Goal: Find specific page/section: Find specific page/section

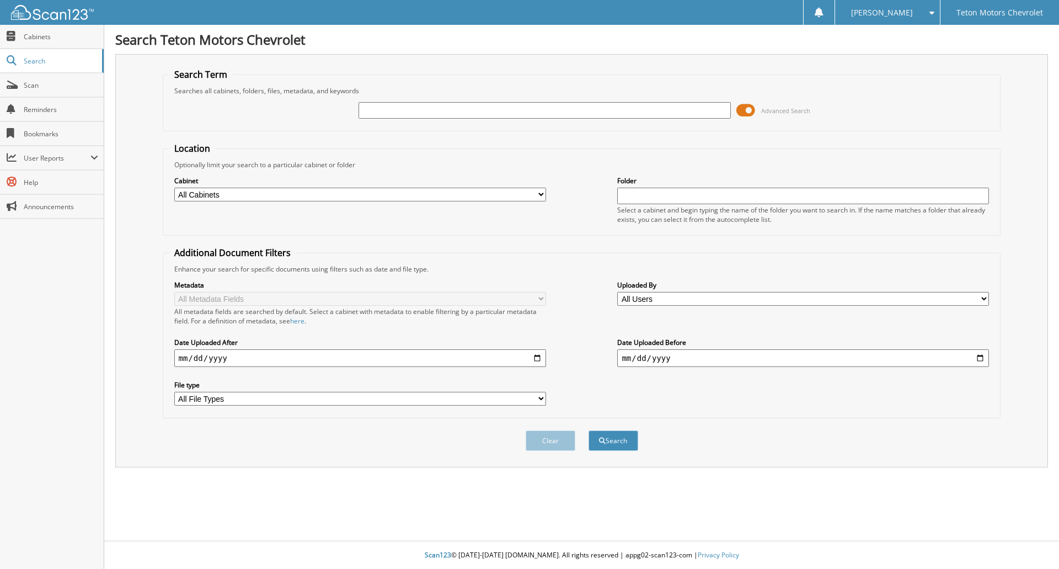
click at [416, 107] on input "text" at bounding box center [545, 110] width 372 height 17
type input "6174961"
click at [606, 440] on button "Search" at bounding box center [614, 440] width 50 height 20
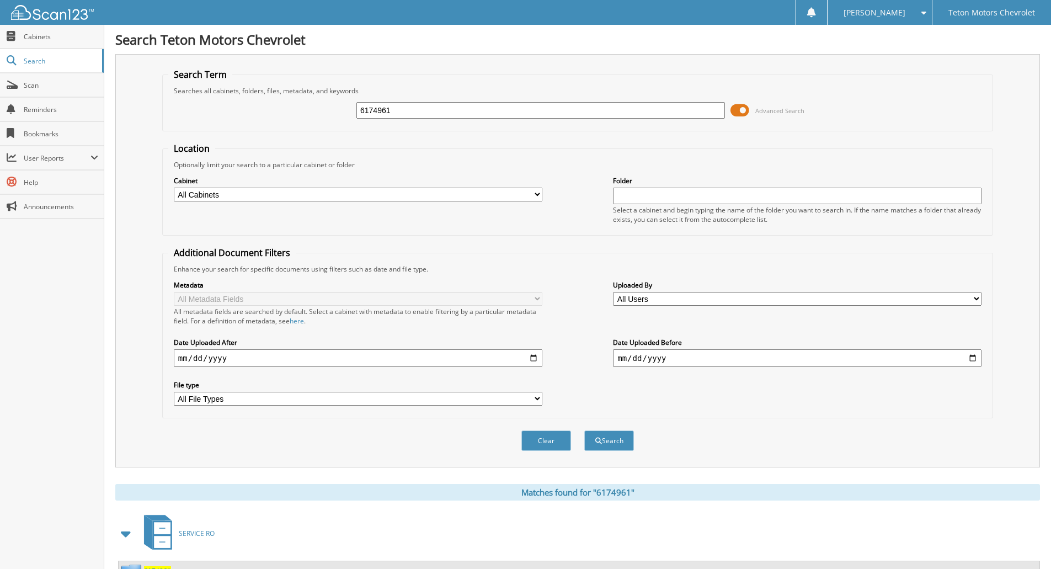
scroll to position [109, 0]
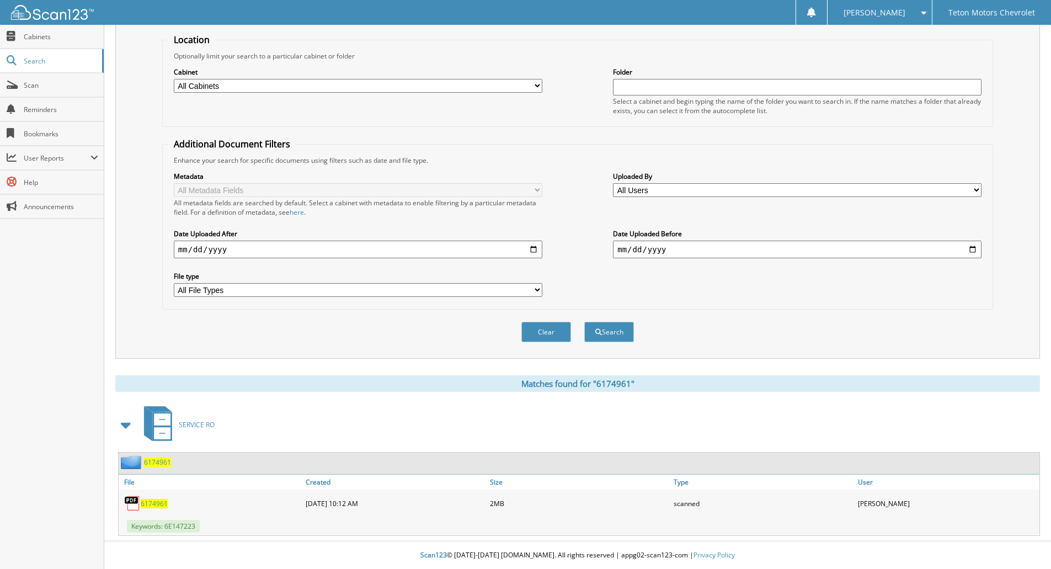
click at [148, 500] on span "6174961" at bounding box center [154, 503] width 27 height 9
